Goal: Task Accomplishment & Management: Manage account settings

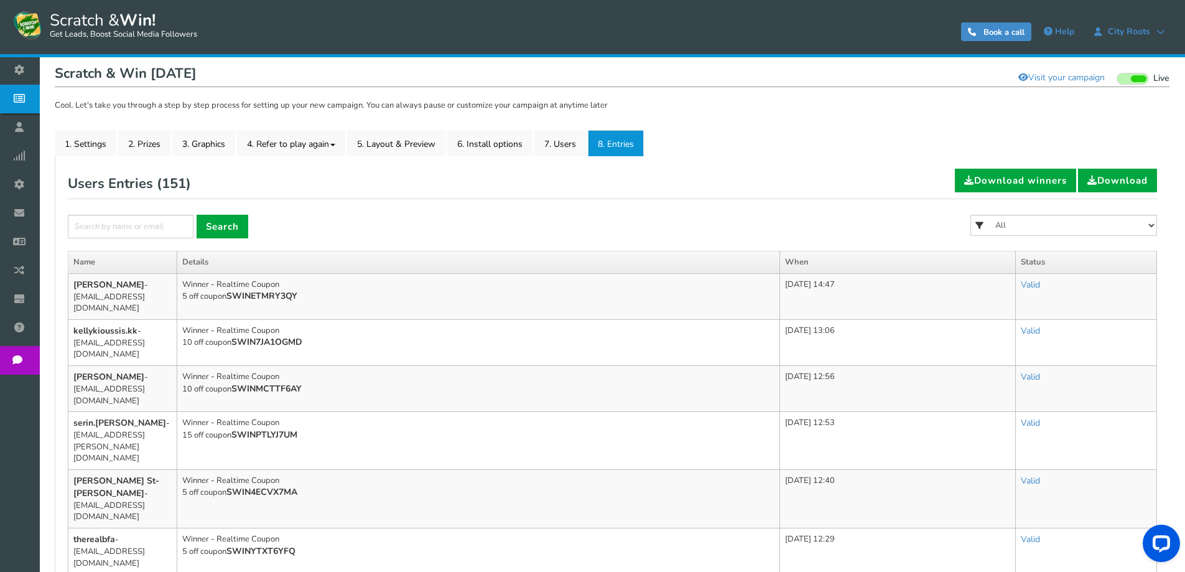
scroll to position [124, 0]
drag, startPoint x: 1047, startPoint y: 225, endPoint x: 1042, endPoint y: 230, distance: 7.5
click at [1047, 225] on select "All FREE 500 POINTS [DATE] GOODIE BAG FREE 28 GRAMS OF SMALLS FLOWER FREE 7 GRA…" at bounding box center [1063, 225] width 187 height 21
select select "86485"
click at [970, 215] on select "All FREE 500 POINTS [DATE] GOODIE BAG FREE 28 GRAMS OF SMALLS FLOWER FREE 7 GRA…" at bounding box center [1063, 225] width 187 height 21
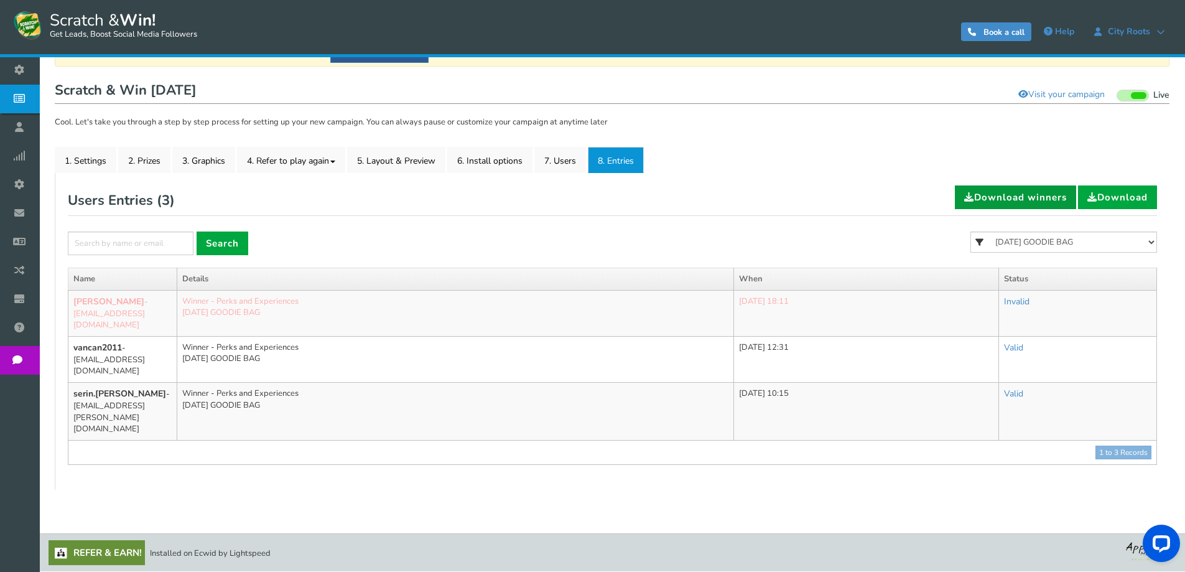
scroll to position [61, 0]
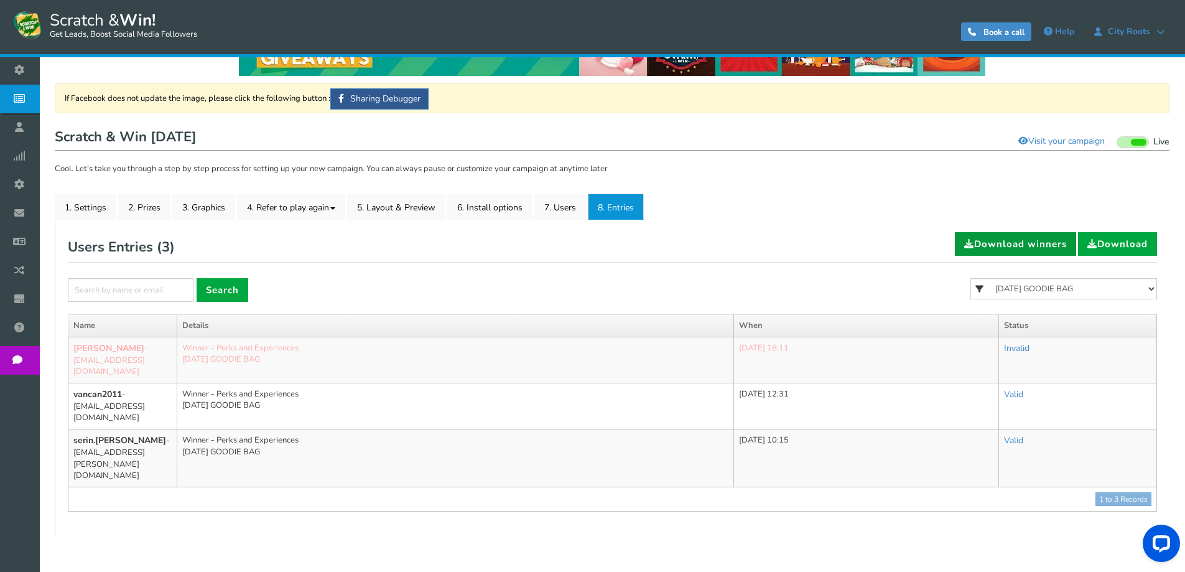
click at [1060, 233] on link "Download winners" at bounding box center [1015, 244] width 121 height 24
click at [985, 287] on icon at bounding box center [979, 289] width 18 height 22
click at [1025, 284] on select "All FREE 500 POINTS [DATE] GOODIE BAG FREE 28 GRAMS OF SMALLS FLOWER FREE 7 GRA…" at bounding box center [1063, 288] width 187 height 21
select select "86484"
click at [970, 278] on select "All FREE 500 POINTS [DATE] GOODIE BAG FREE 28 GRAMS OF SMALLS FLOWER FREE 7 GRA…" at bounding box center [1063, 288] width 187 height 21
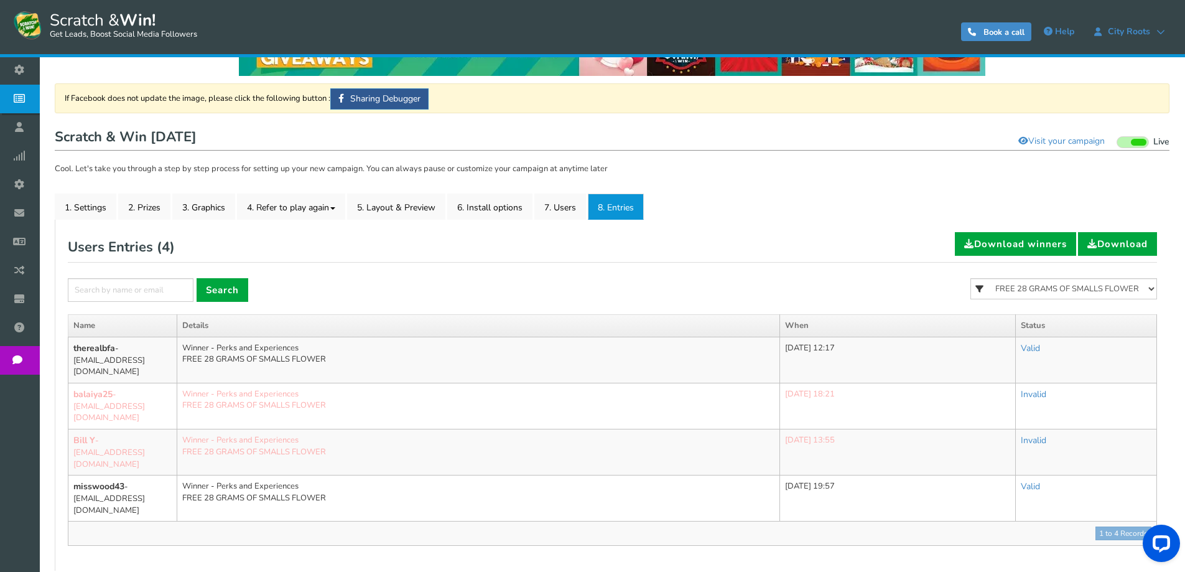
click at [793, 256] on div "Users Entries ( 4 ) Download winners Download" at bounding box center [612, 247] width 1089 height 30
click at [1040, 350] on link "Valid" at bounding box center [1030, 348] width 19 height 12
click at [1004, 399] on link "Invalid" at bounding box center [982, 403] width 129 height 24
click at [887, 252] on div "Users Entries ( 4 ) Download winners Download" at bounding box center [612, 247] width 1089 height 30
